Goal: Task Accomplishment & Management: Manage account settings

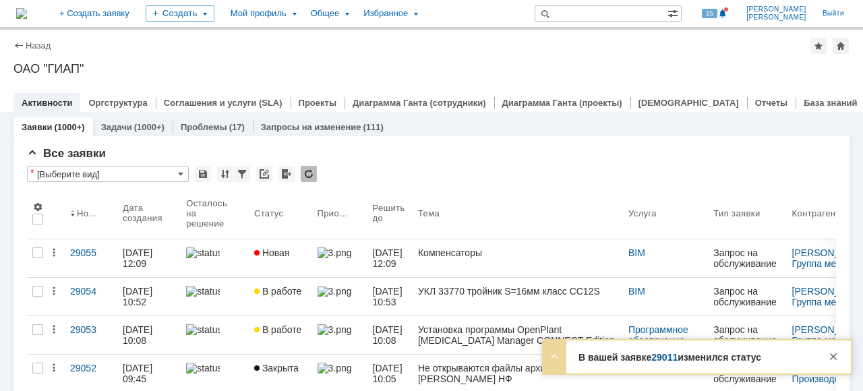
click at [669, 352] on link "29011" at bounding box center [664, 357] width 26 height 11
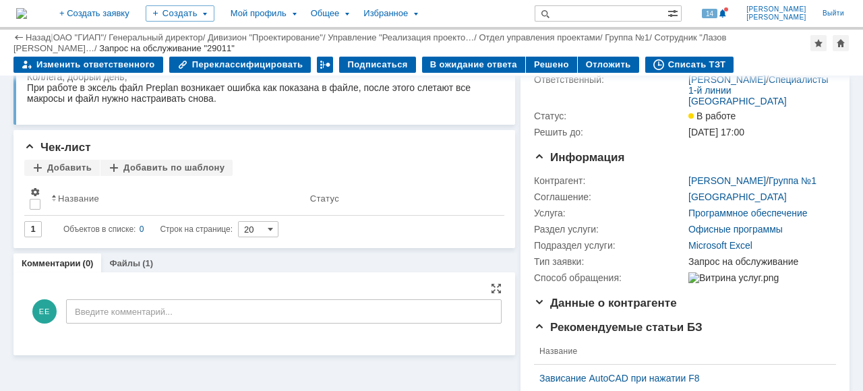
scroll to position [135, 0]
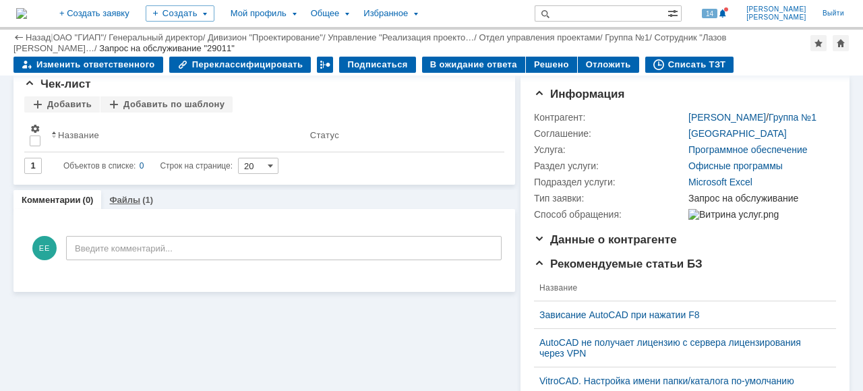
click at [121, 200] on link "Файлы" at bounding box center [124, 200] width 31 height 10
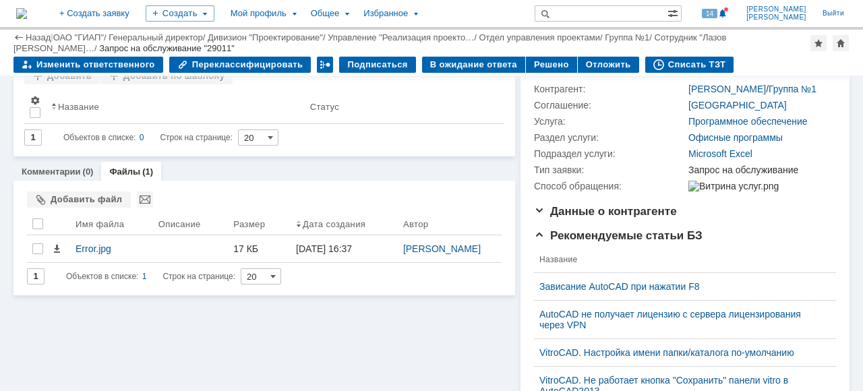
scroll to position [202, 0]
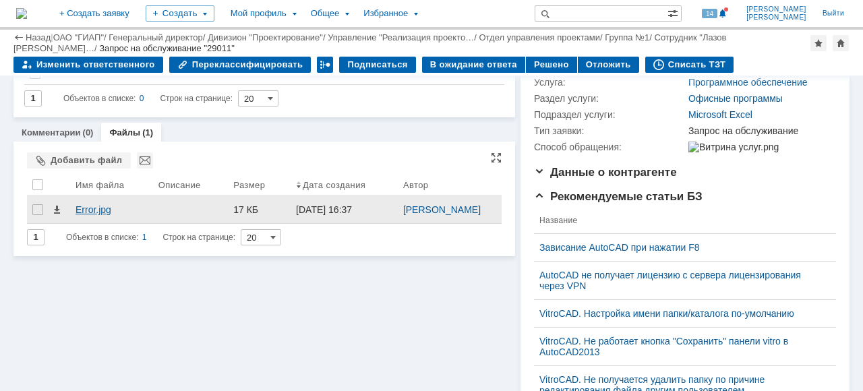
click at [88, 215] on div "Error.jpg" at bounding box center [112, 209] width 72 height 11
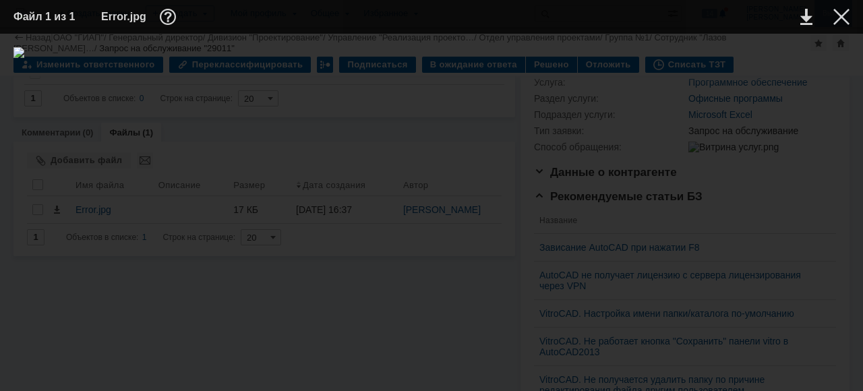
click at [843, 15] on div at bounding box center [841, 17] width 16 height 16
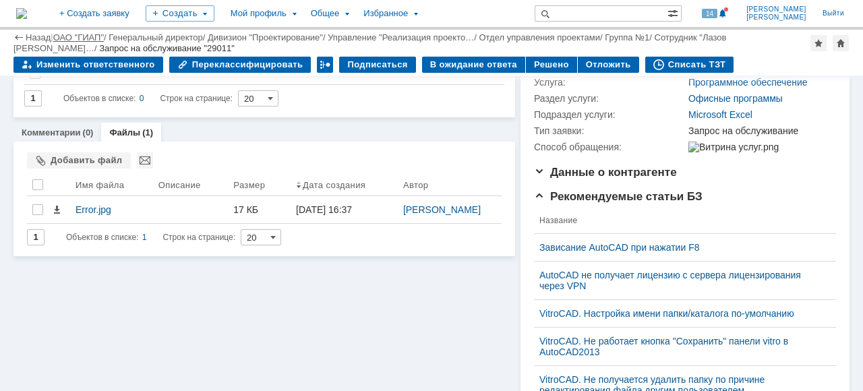
click at [77, 40] on link "ОАО "ГИАП"" at bounding box center [78, 37] width 51 height 10
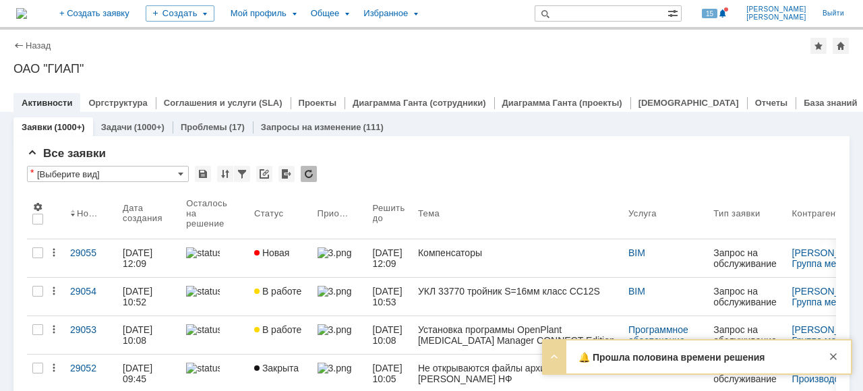
click at [744, 358] on strong "🔔 Прошла половина времени решения заявки 29011" at bounding box center [671, 363] width 186 height 23
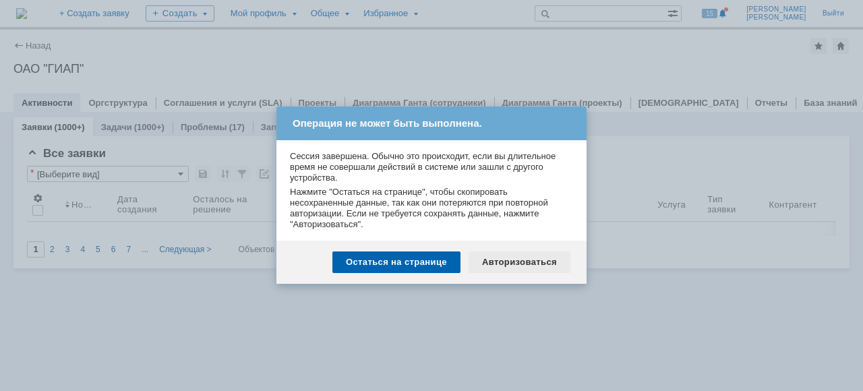
click at [502, 260] on div "Авторизоваться" at bounding box center [520, 262] width 102 height 22
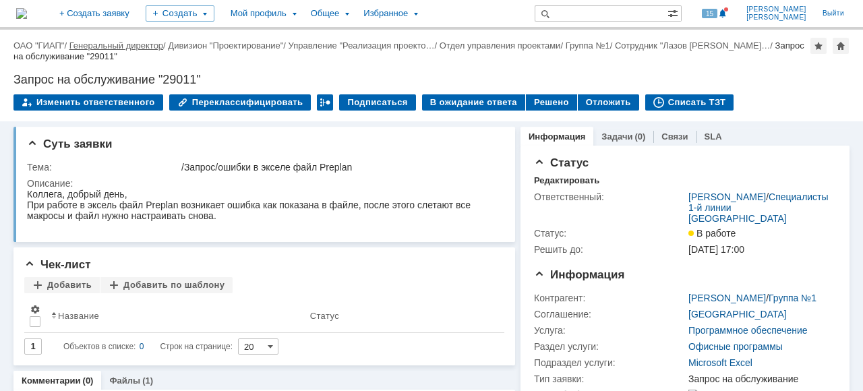
click at [78, 44] on link "Генеральный директор" at bounding box center [116, 45] width 94 height 10
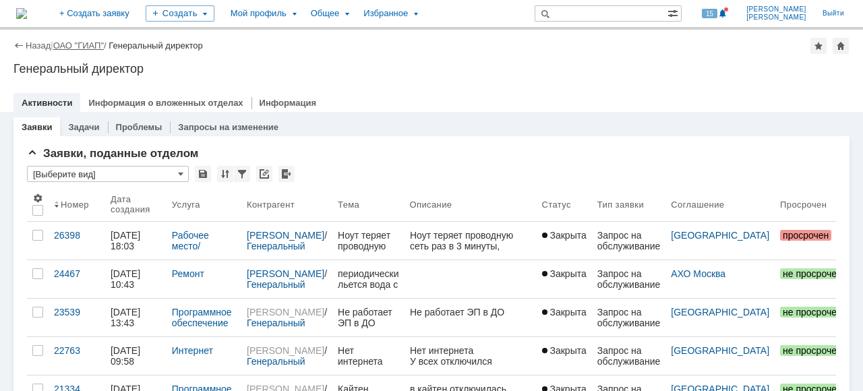
click at [76, 45] on link "ОАО "ГИАП"" at bounding box center [78, 45] width 51 height 10
